Goal: Transaction & Acquisition: Purchase product/service

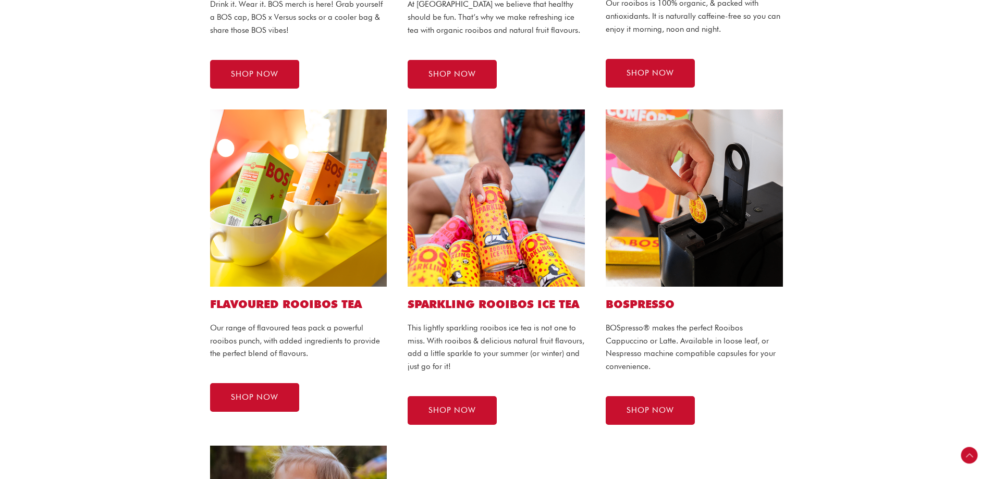
scroll to position [313, 0]
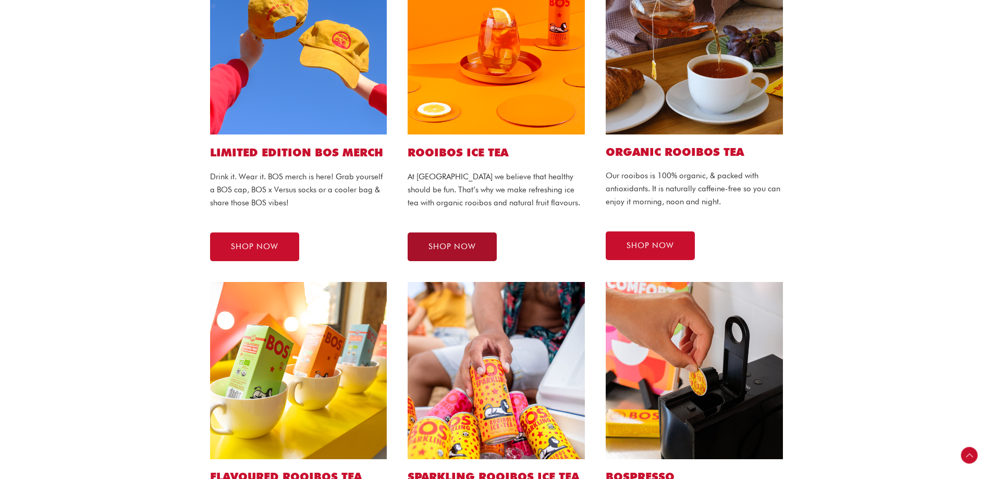
click at [464, 245] on span "SHOP NOW" at bounding box center [452, 247] width 47 height 8
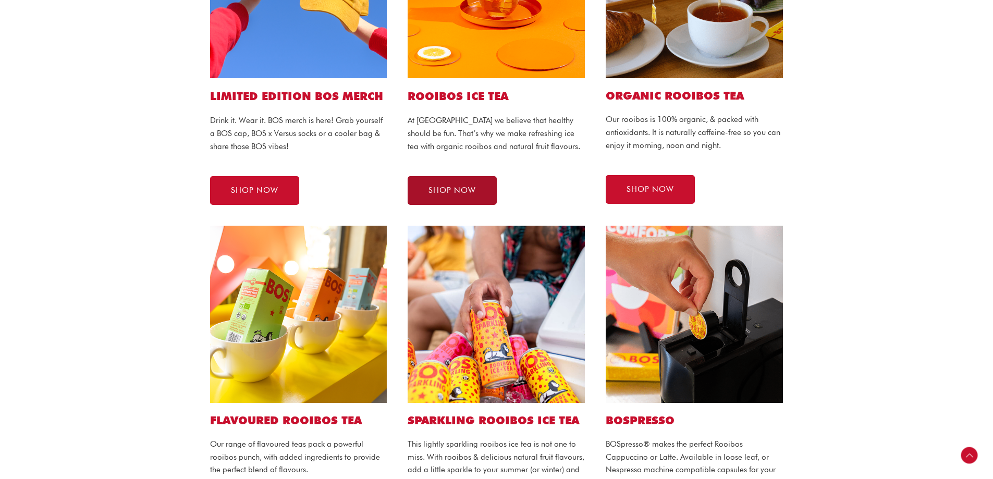
scroll to position [469, 0]
